Goal: Check status: Check status

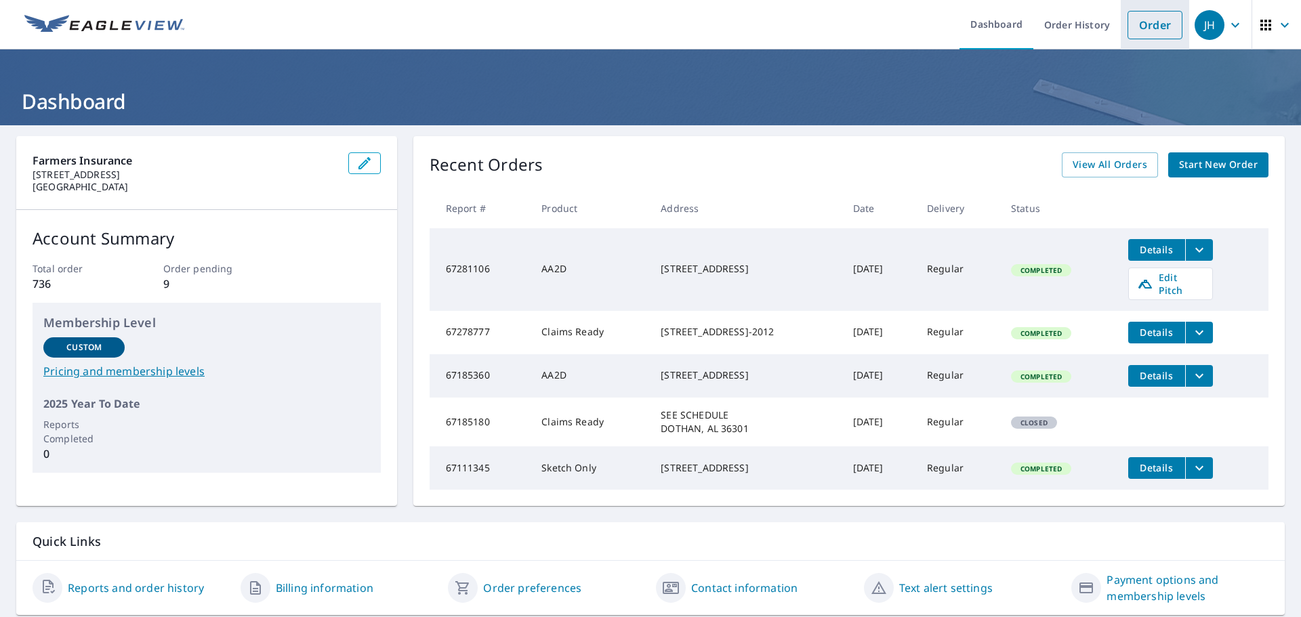
click at [1143, 32] on link "Order" at bounding box center [1154, 25] width 55 height 28
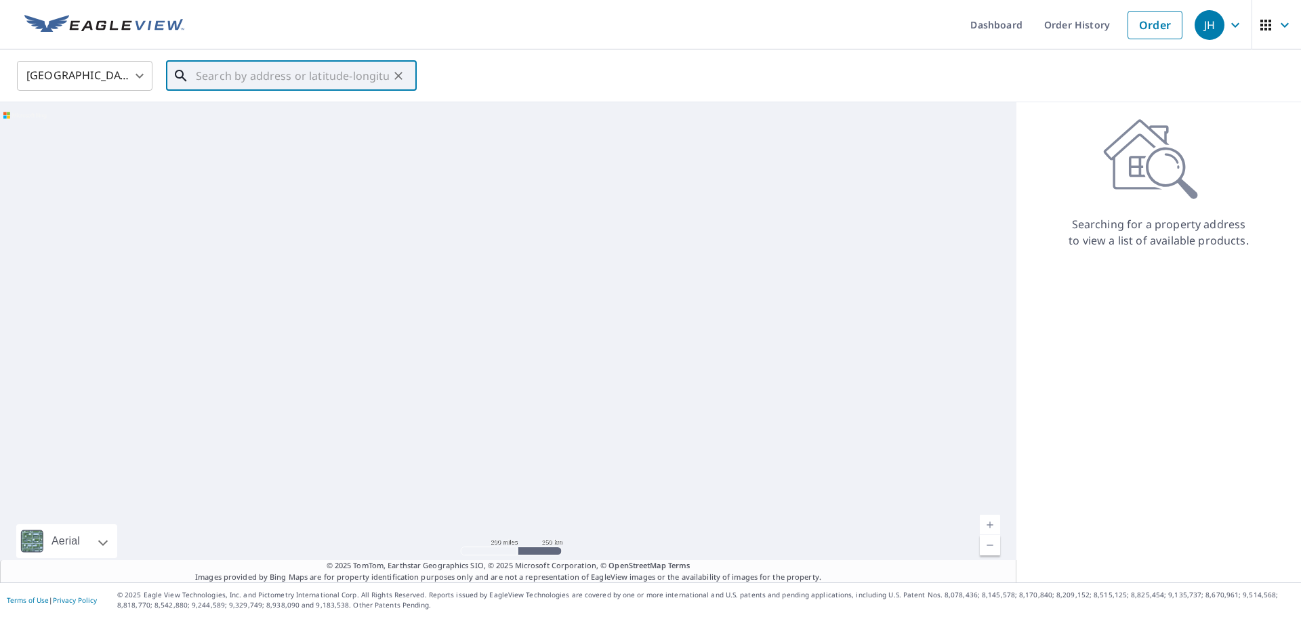
click at [204, 68] on input "text" at bounding box center [292, 76] width 193 height 38
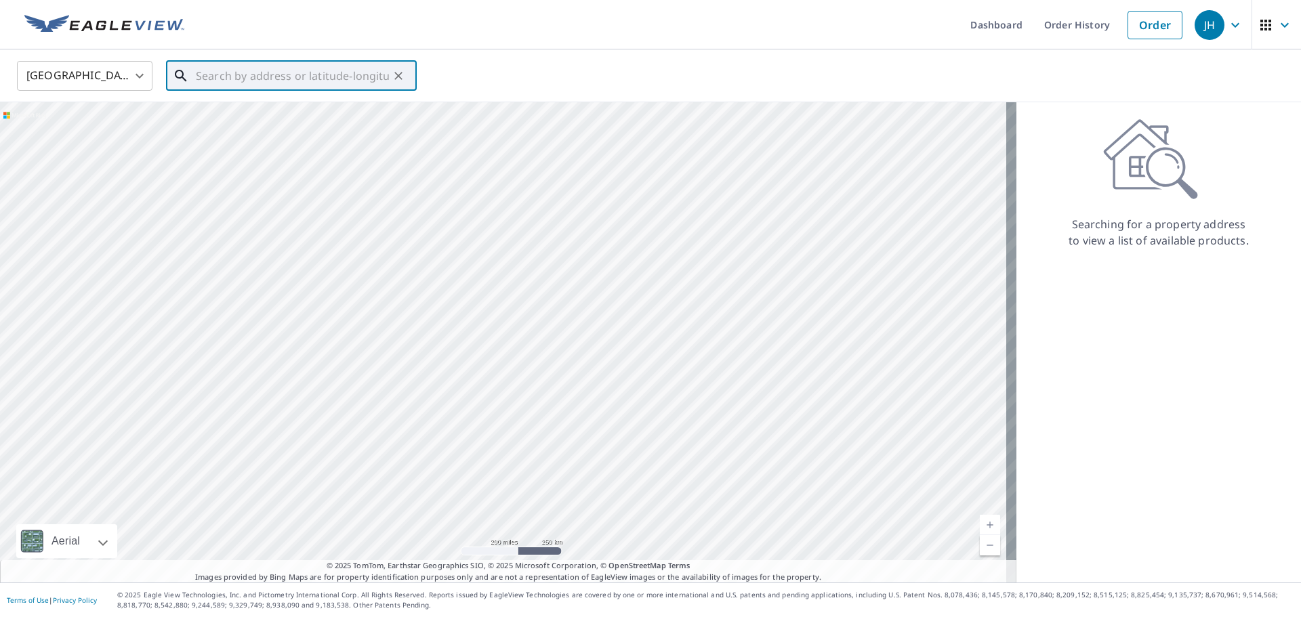
paste input "5038675231-1"
type input "5038675231-1"
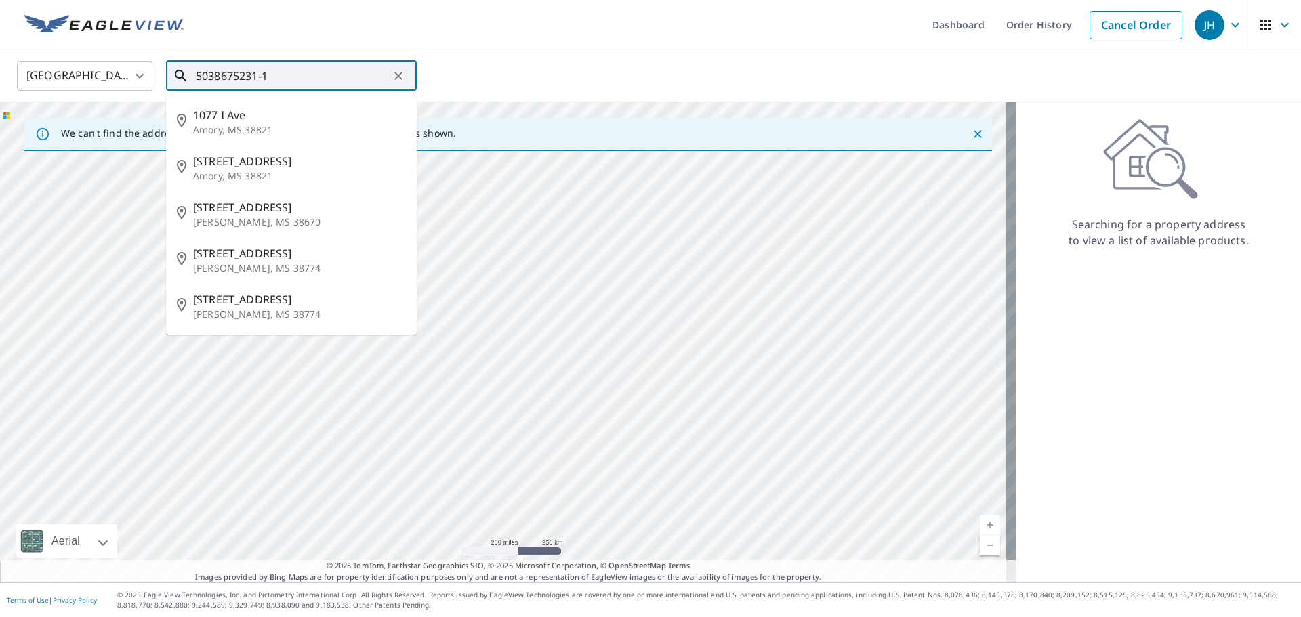
drag, startPoint x: 108, startPoint y: 75, endPoint x: 30, endPoint y: 70, distance: 77.3
click at [31, 70] on div "[GEOGRAPHIC_DATA] [GEOGRAPHIC_DATA] ​ 5038675231-1 ​ [STREET_ADDRESS][GEOGRAPHI…" at bounding box center [646, 76] width 1278 height 32
click at [1020, 22] on link "Order History" at bounding box center [1038, 24] width 87 height 49
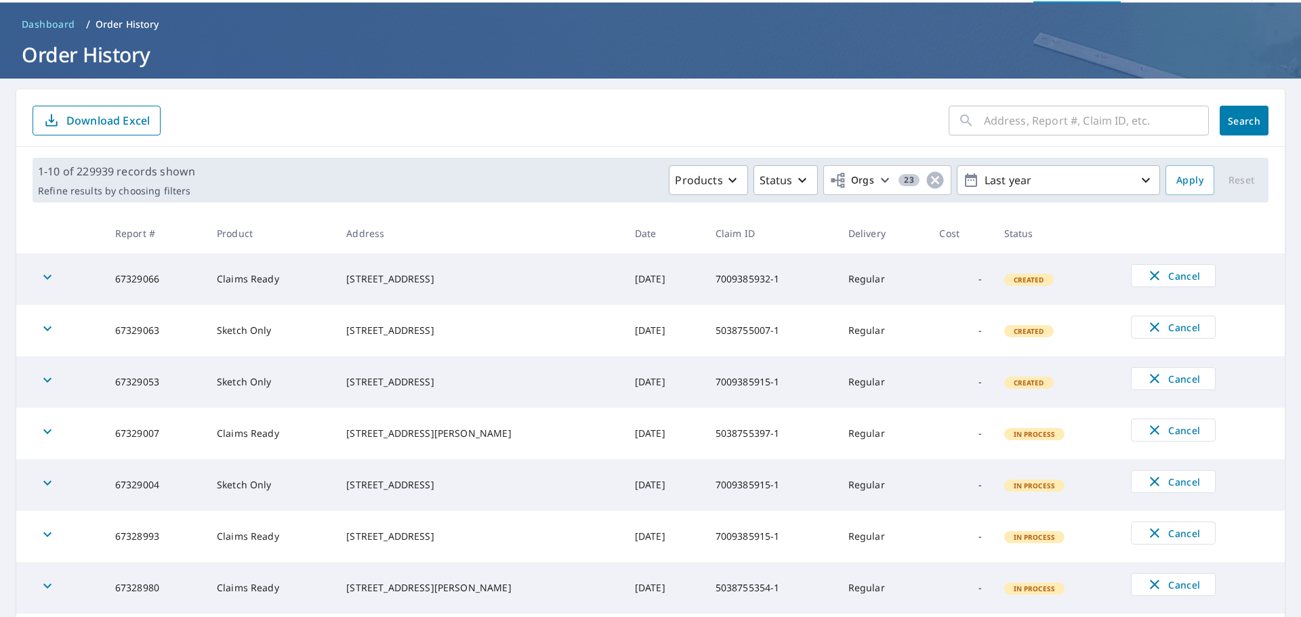
scroll to position [68, 0]
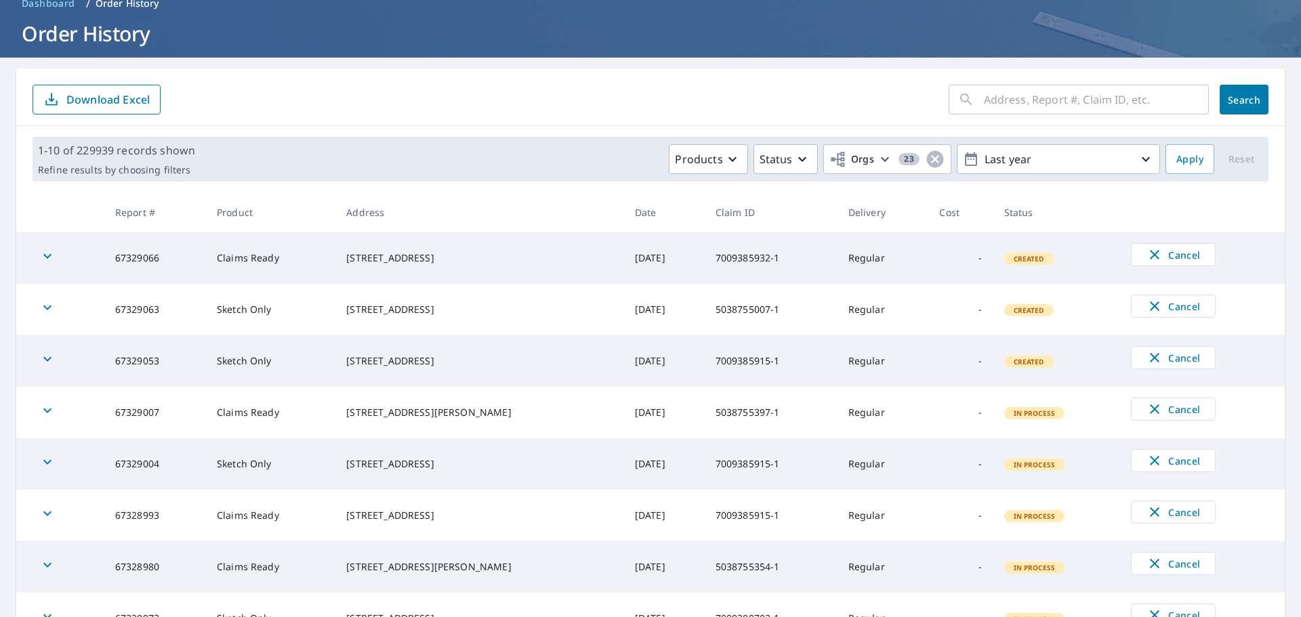
click at [1004, 105] on input "text" at bounding box center [1096, 100] width 225 height 38
paste input "5038675231-1"
type input "5038675231-1"
click button "Search" at bounding box center [1243, 100] width 49 height 30
